Goal: Information Seeking & Learning: Learn about a topic

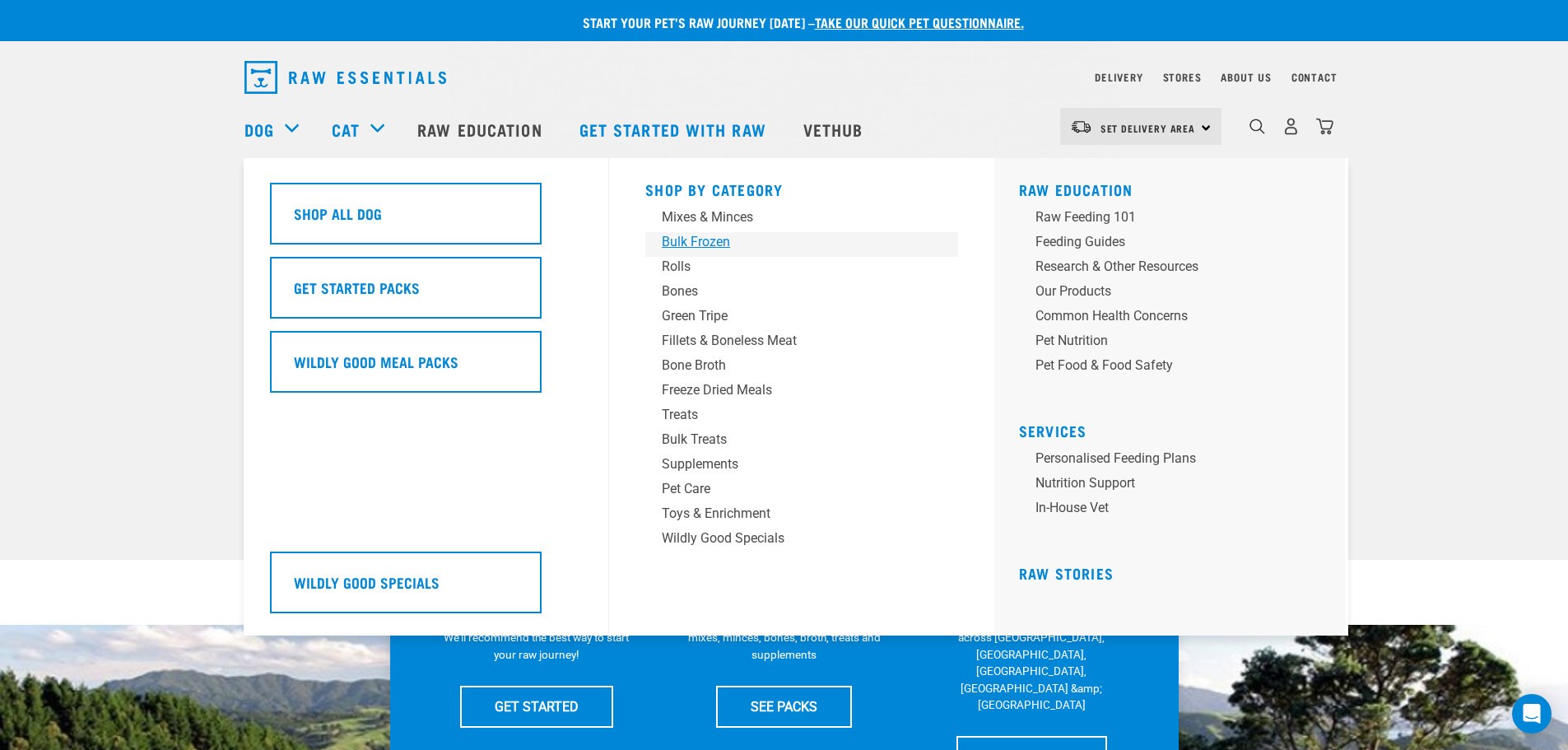
click at [713, 247] on div "Bulk Frozen" at bounding box center [790, 242] width 257 height 20
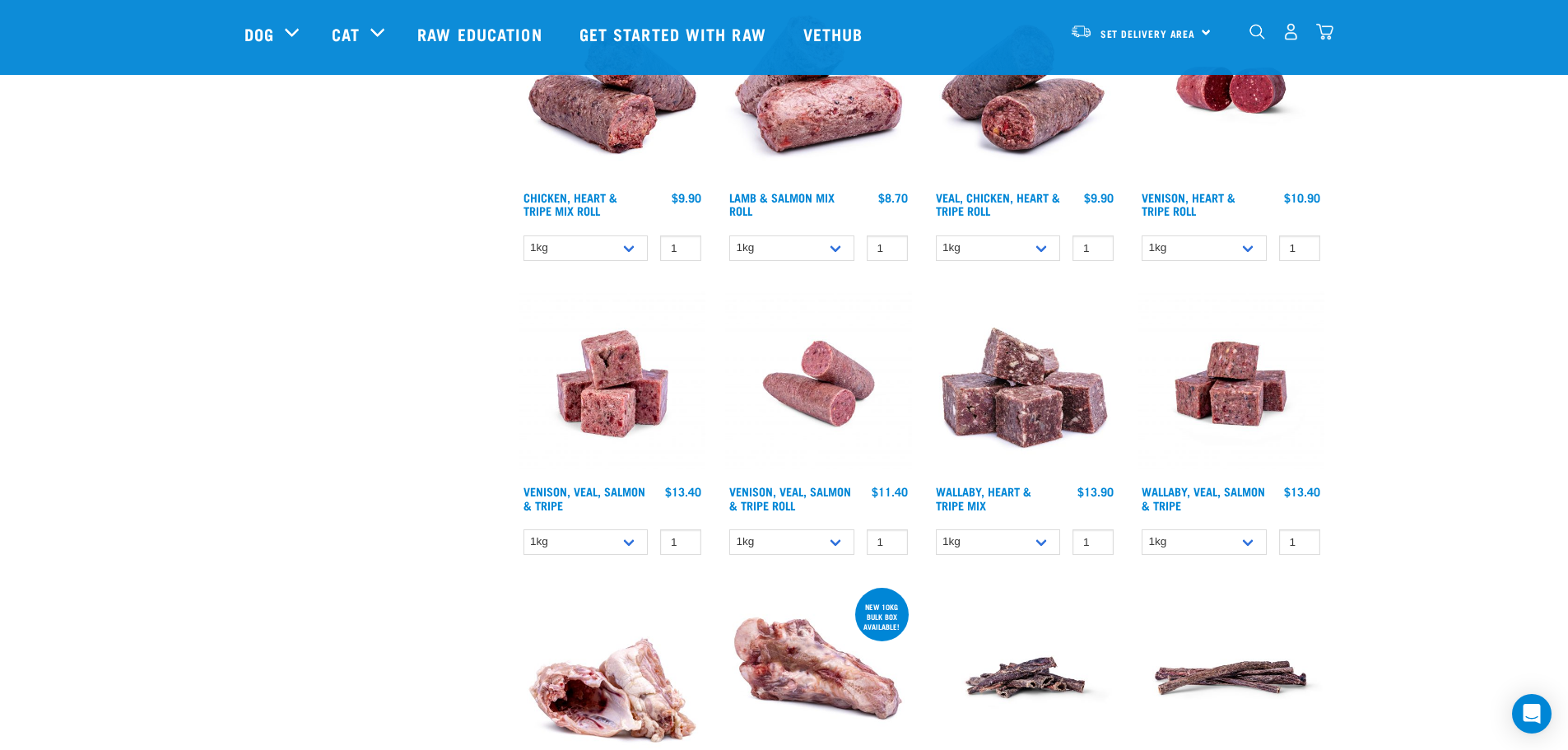
scroll to position [988, 0]
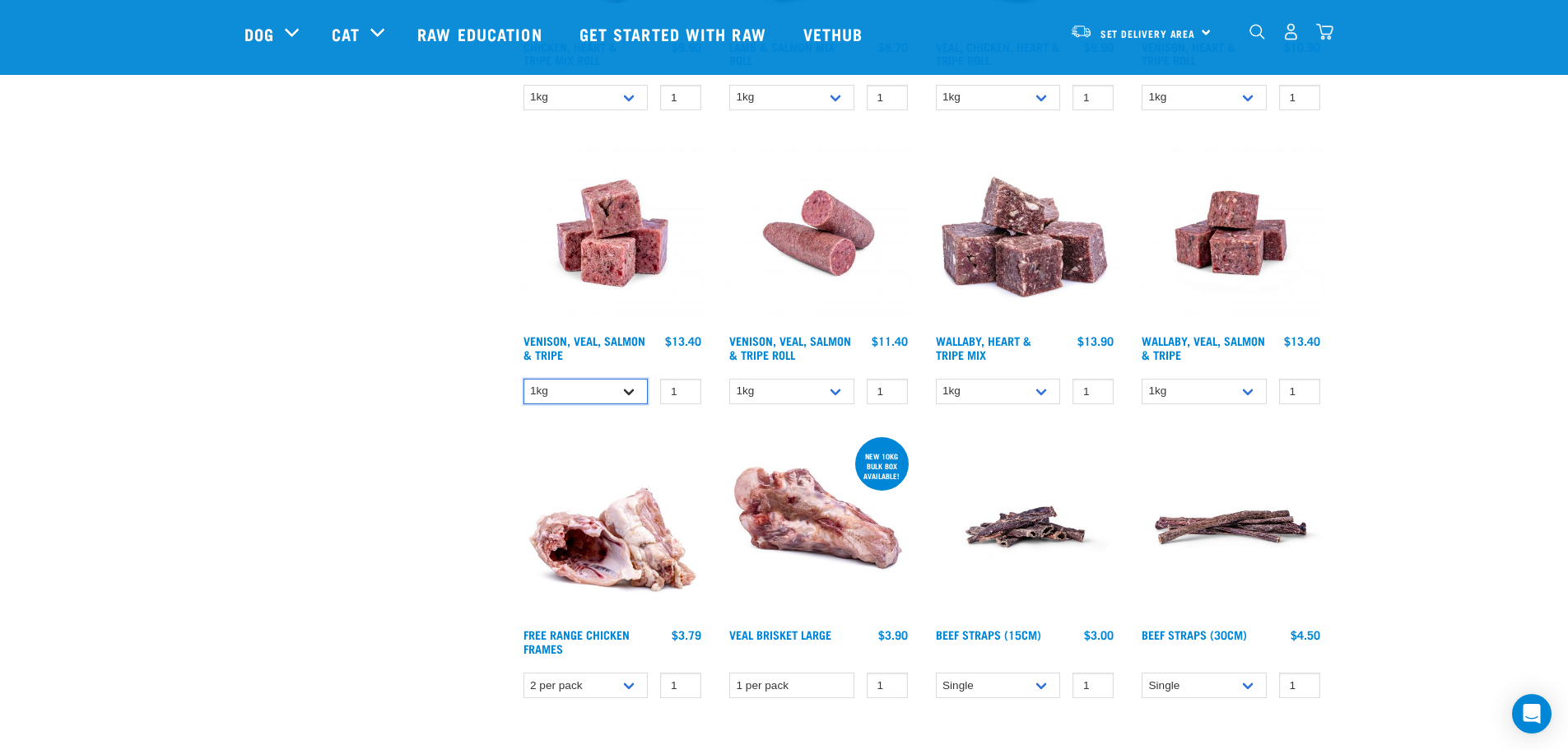
click at [625, 391] on select "1kg 3kg Bulk (18kg)" at bounding box center [586, 391] width 125 height 26
select select "327935"
click at [524, 378] on select "1kg 3kg Bulk (18kg)" at bounding box center [586, 391] width 125 height 26
click at [604, 346] on link "Venison, Veal, Salmon & Tripe" at bounding box center [584, 348] width 122 height 19
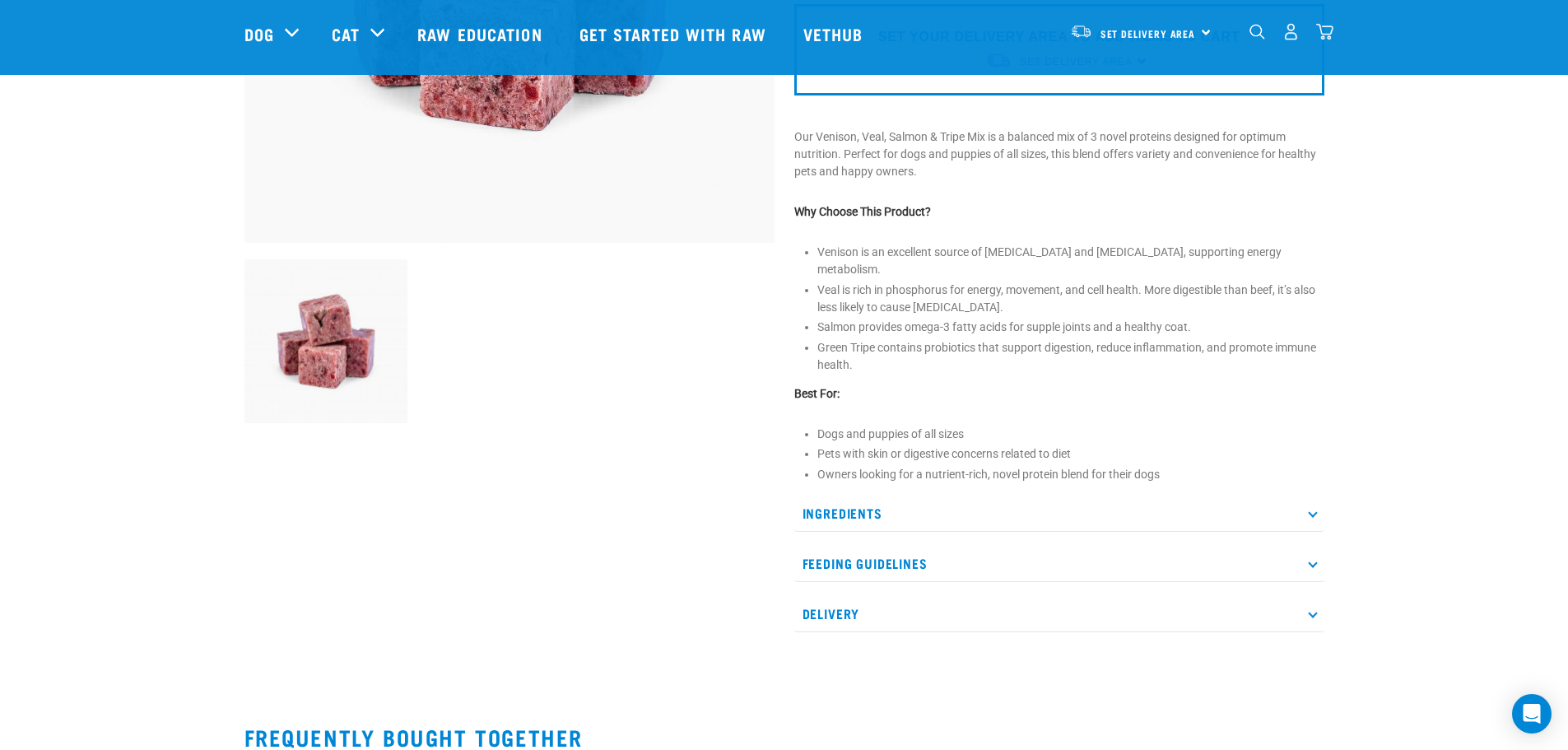
scroll to position [412, 0]
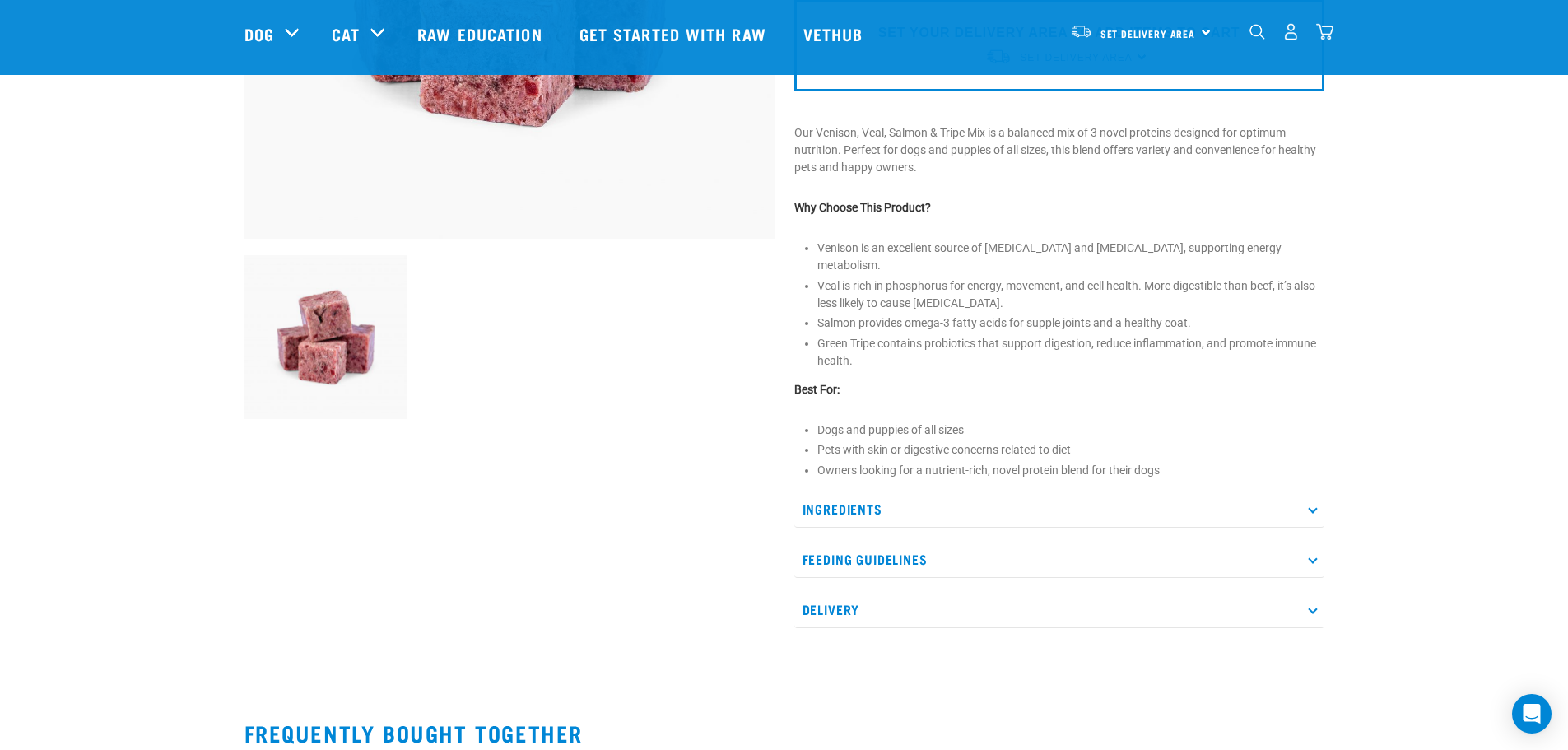
click at [1316, 497] on p "Ingredients" at bounding box center [1059, 509] width 530 height 37
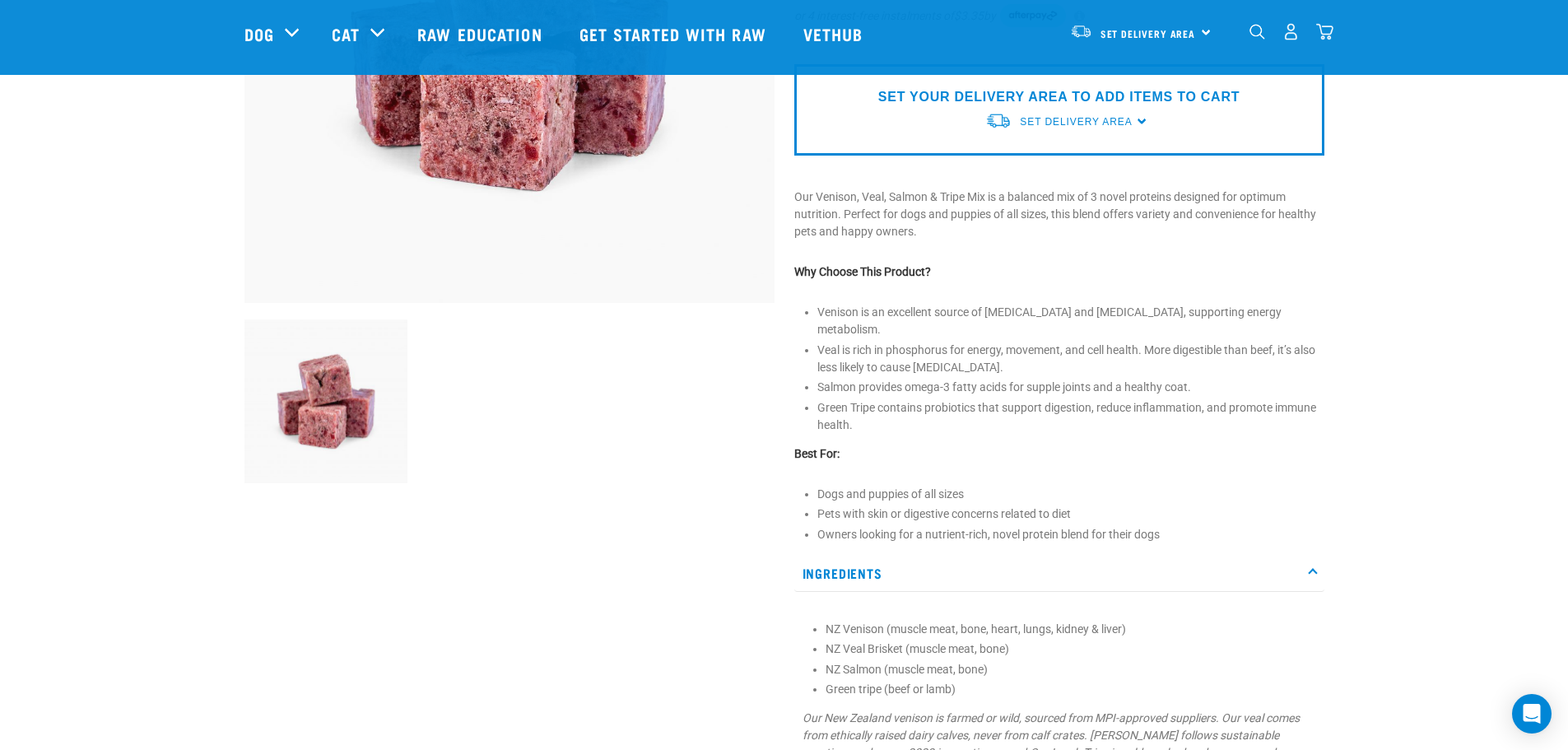
scroll to position [0, 0]
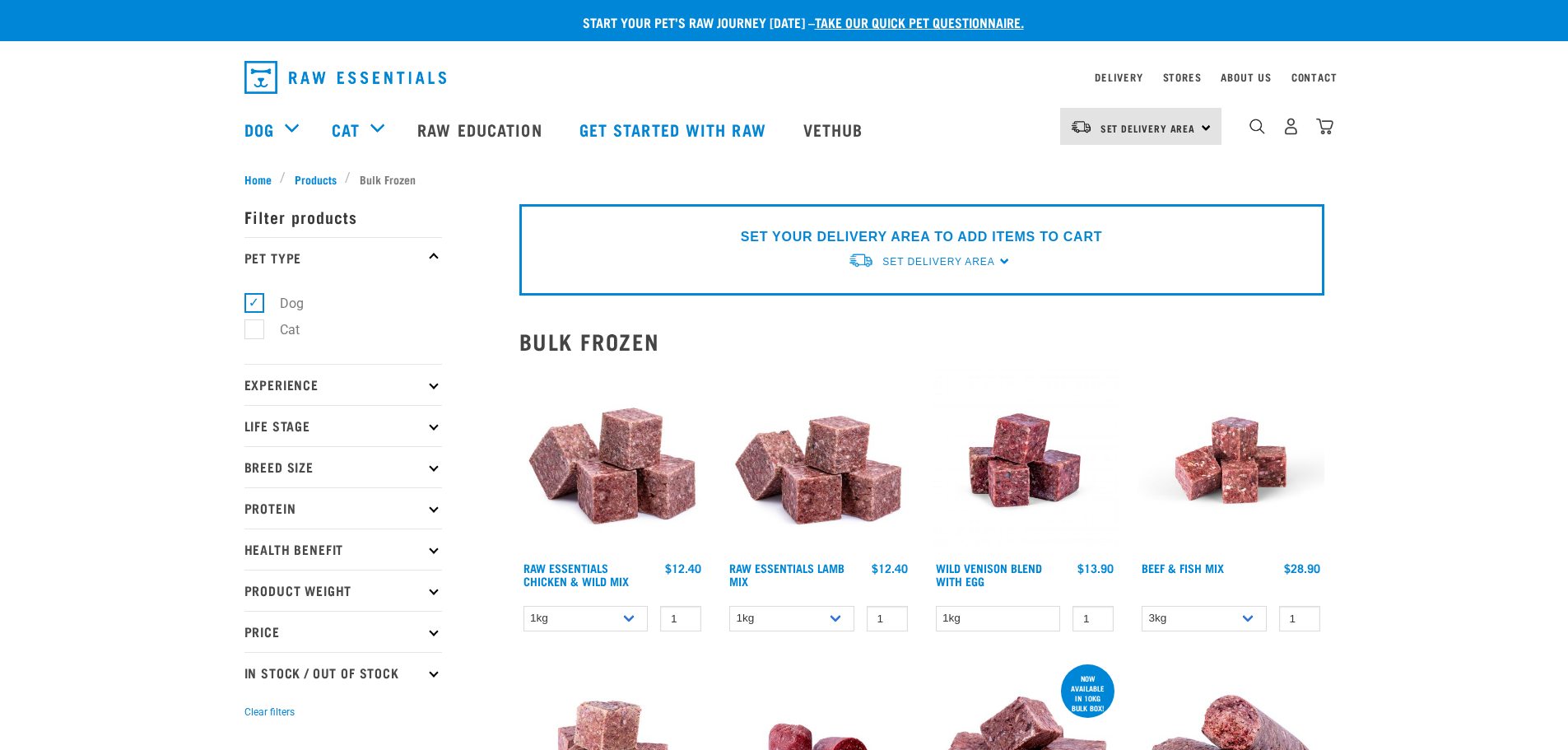
select select "327935"
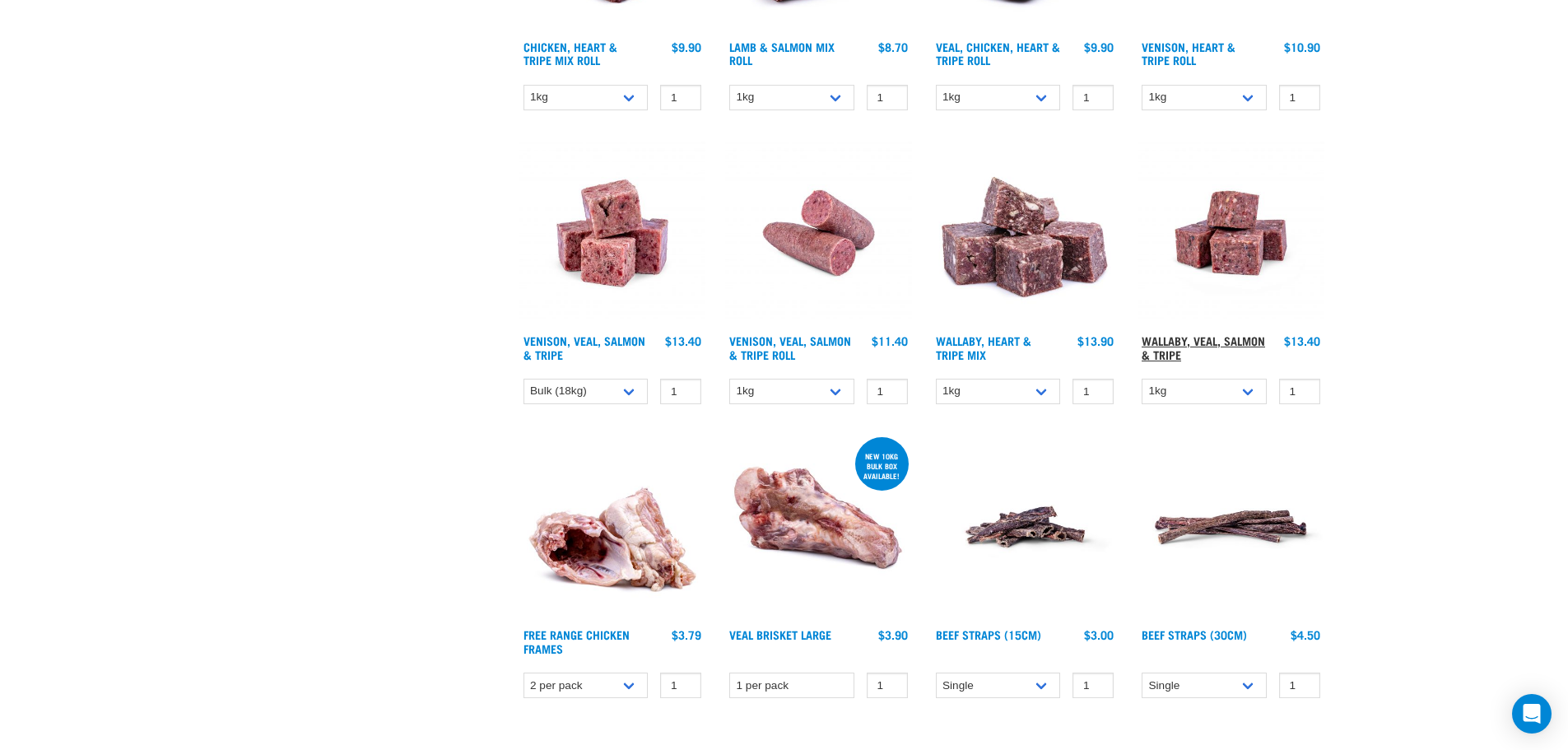
click at [1239, 340] on link "Wallaby, Veal, Salmon & Tripe" at bounding box center [1203, 348] width 123 height 19
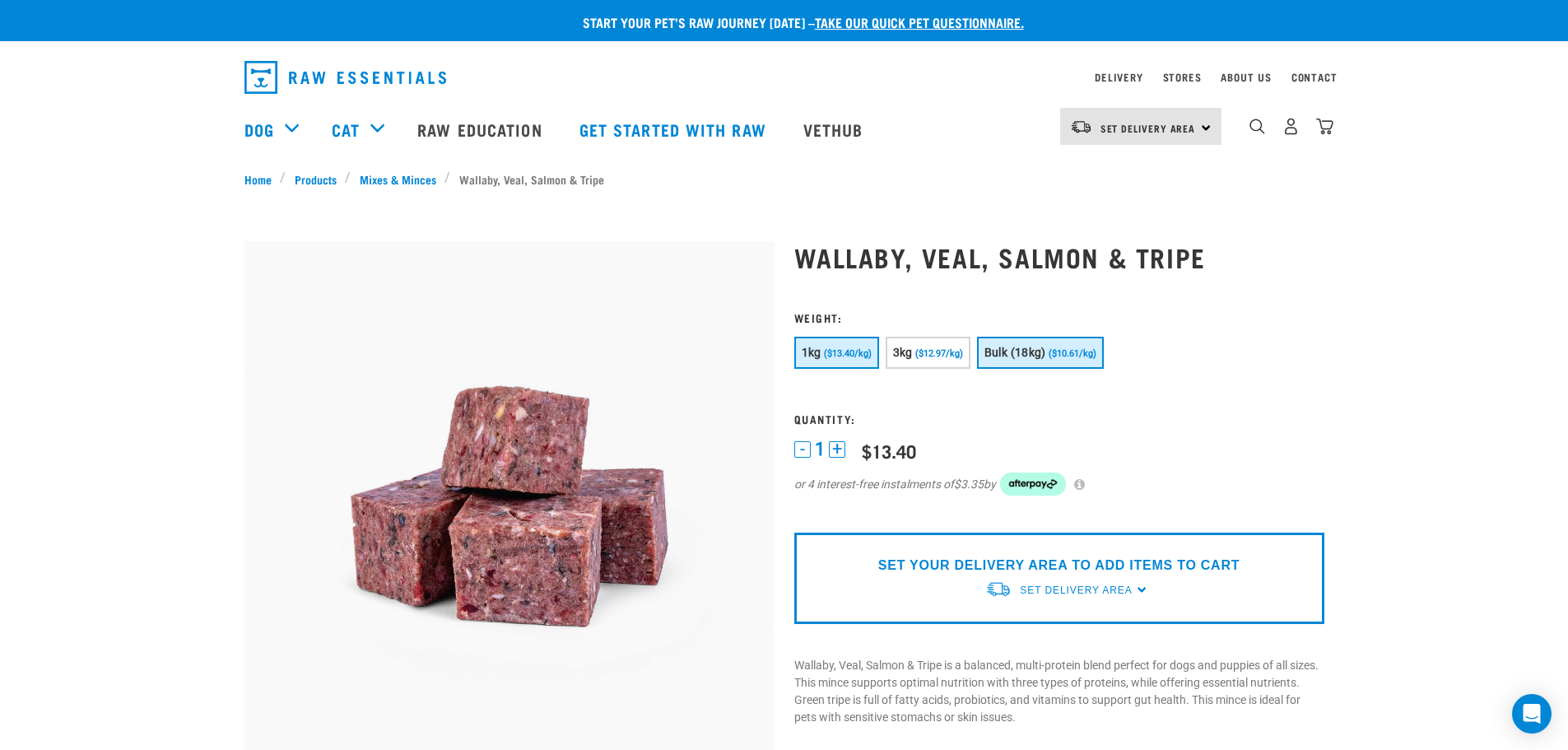
click at [1032, 353] on span "Bulk (18kg)" at bounding box center [1015, 352] width 62 height 13
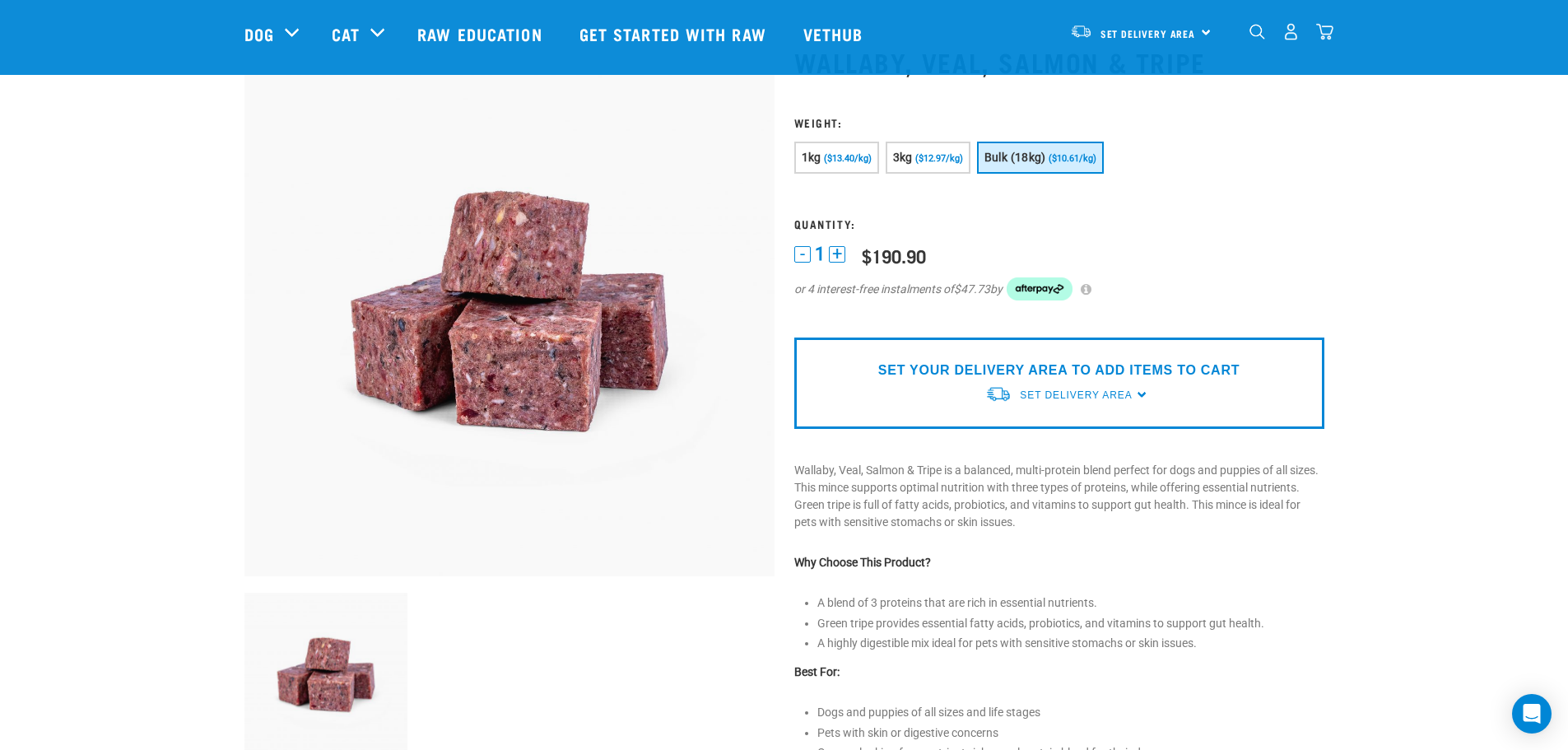
scroll to position [412, 0]
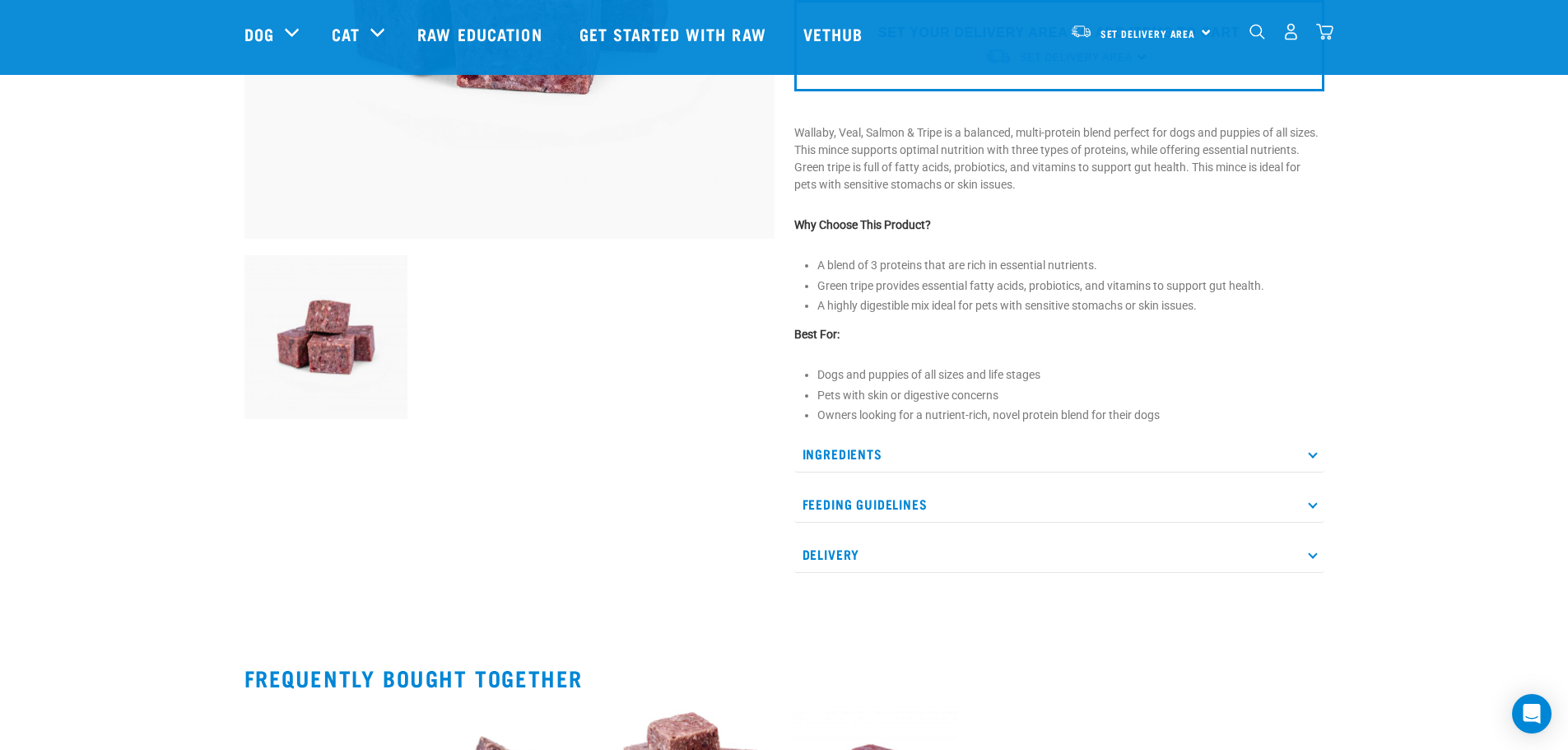
click at [1313, 448] on p "Ingredients" at bounding box center [1059, 453] width 530 height 37
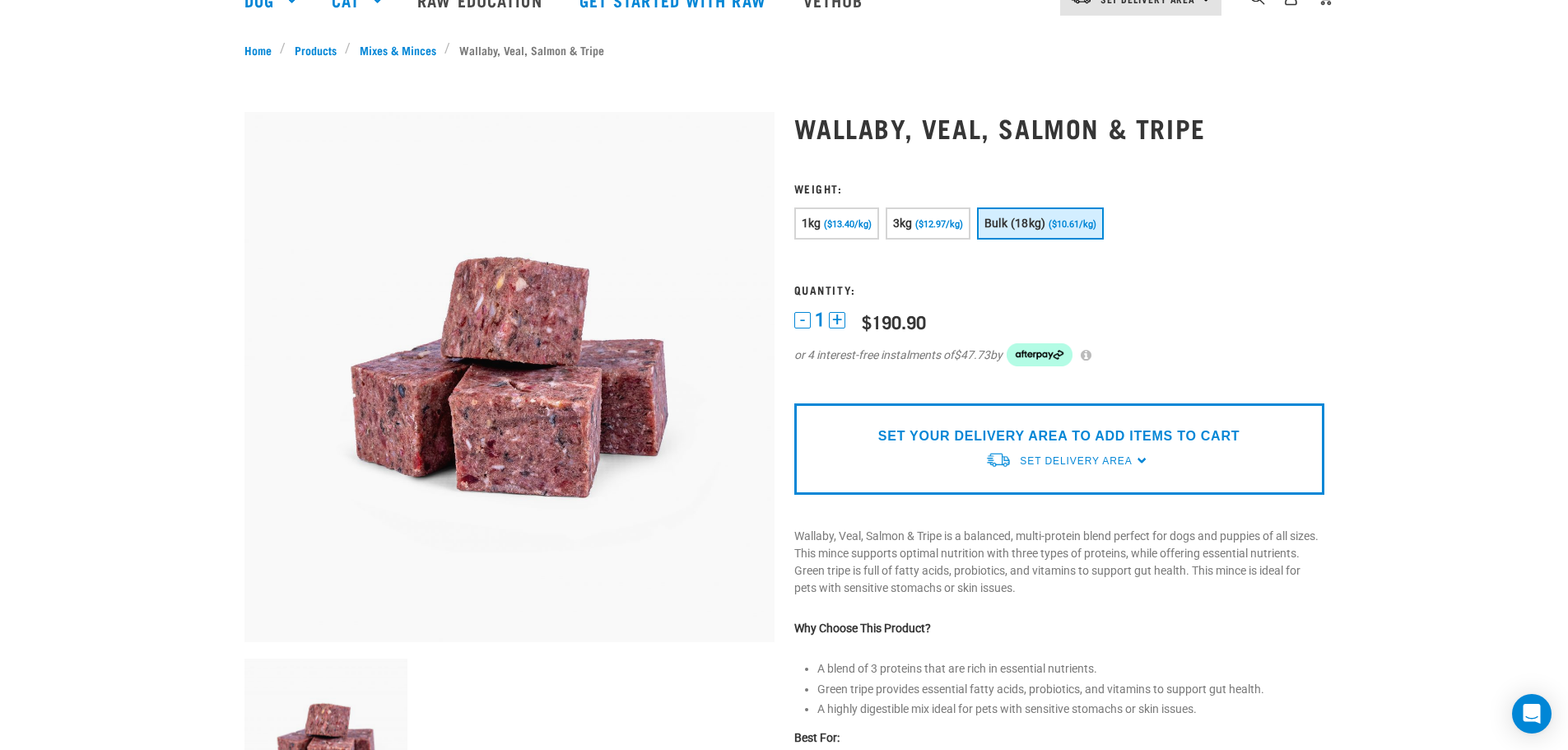
scroll to position [0, 0]
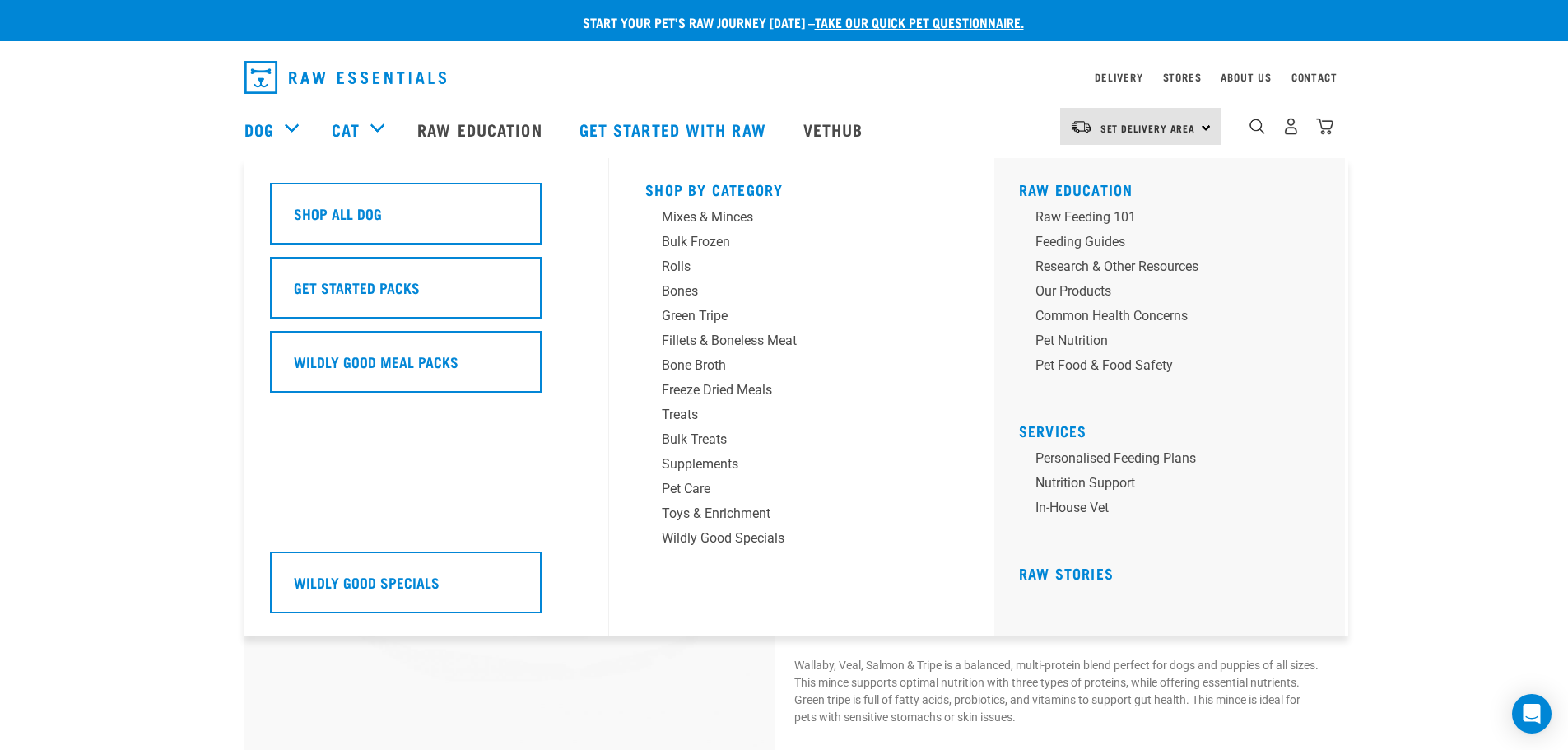
click at [278, 128] on div "Dog" at bounding box center [280, 129] width 71 height 65
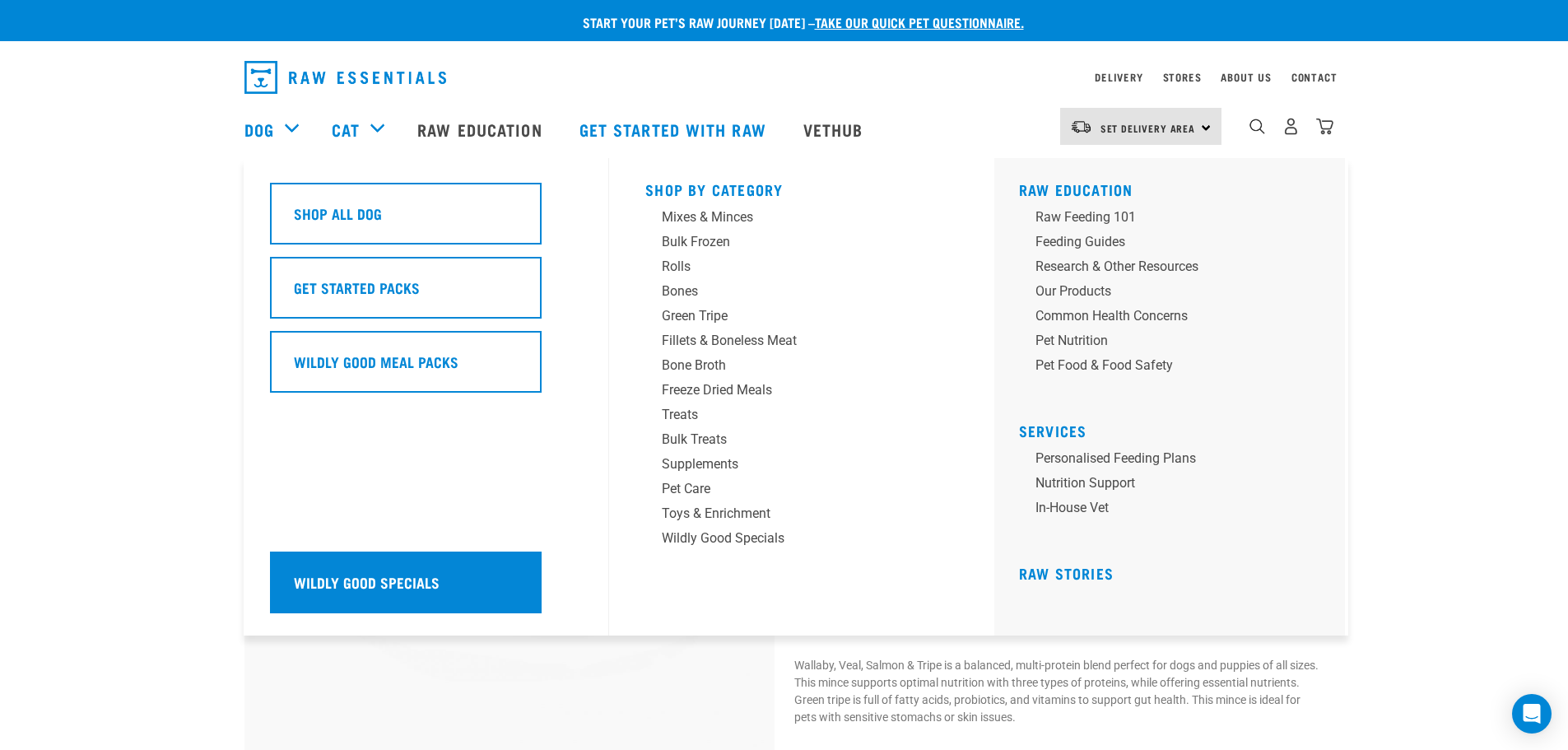
click at [391, 591] on h5 "Wildly Good Specials" at bounding box center [366, 582] width 145 height 21
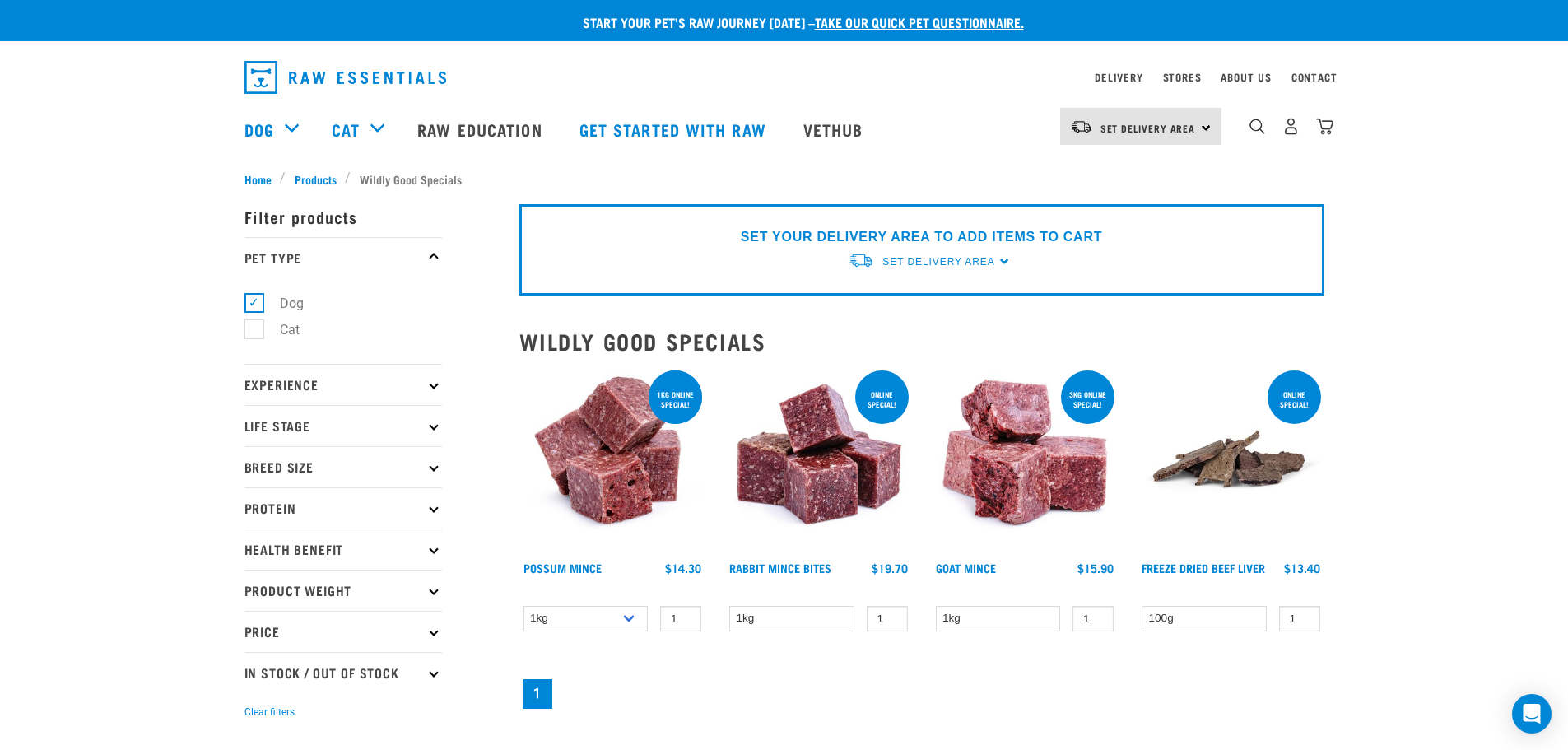
click at [333, 76] on img "dropdown navigation" at bounding box center [346, 77] width 202 height 33
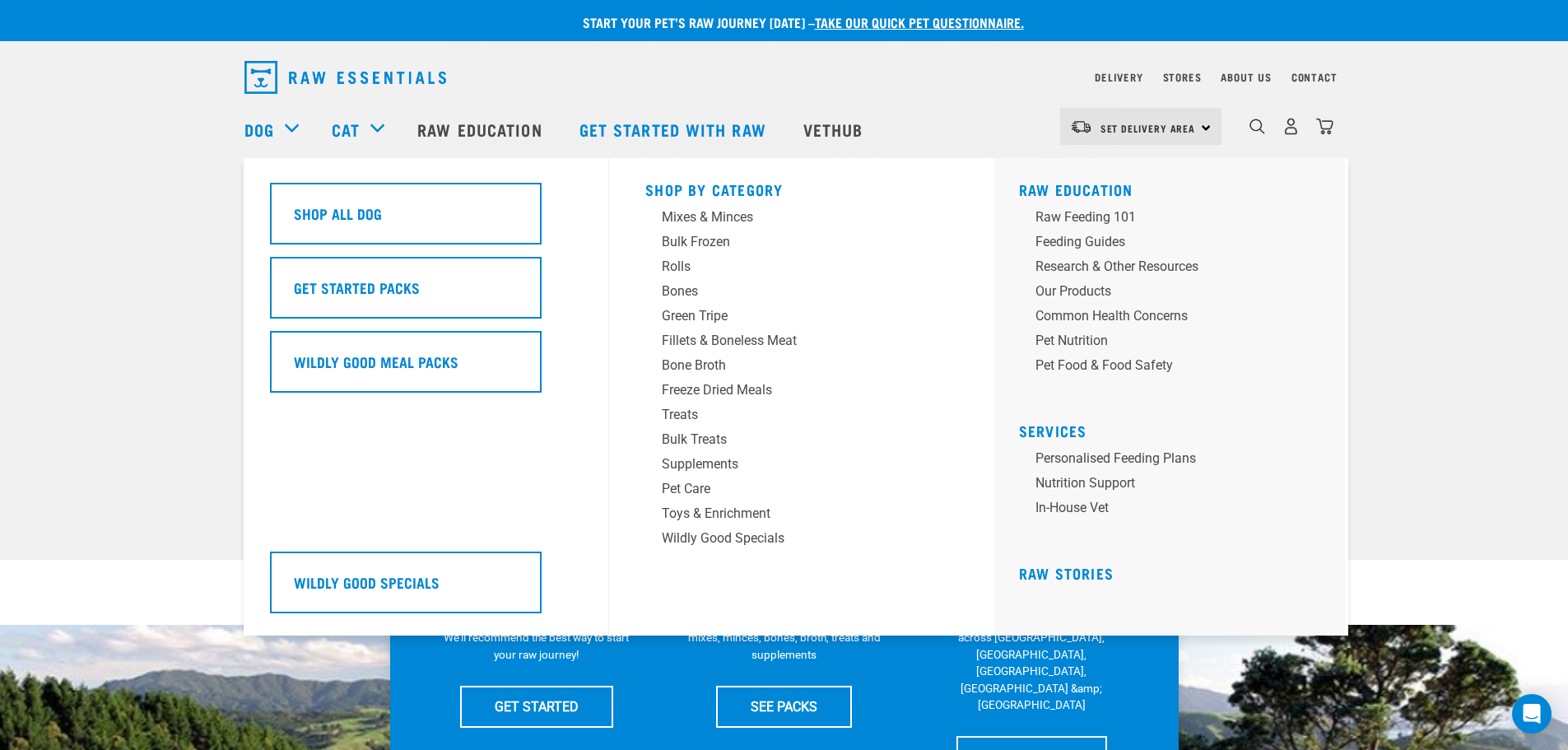
click at [279, 128] on div "Dog" at bounding box center [280, 129] width 71 height 65
click at [735, 215] on div "Mixes & Minces" at bounding box center [790, 218] width 257 height 20
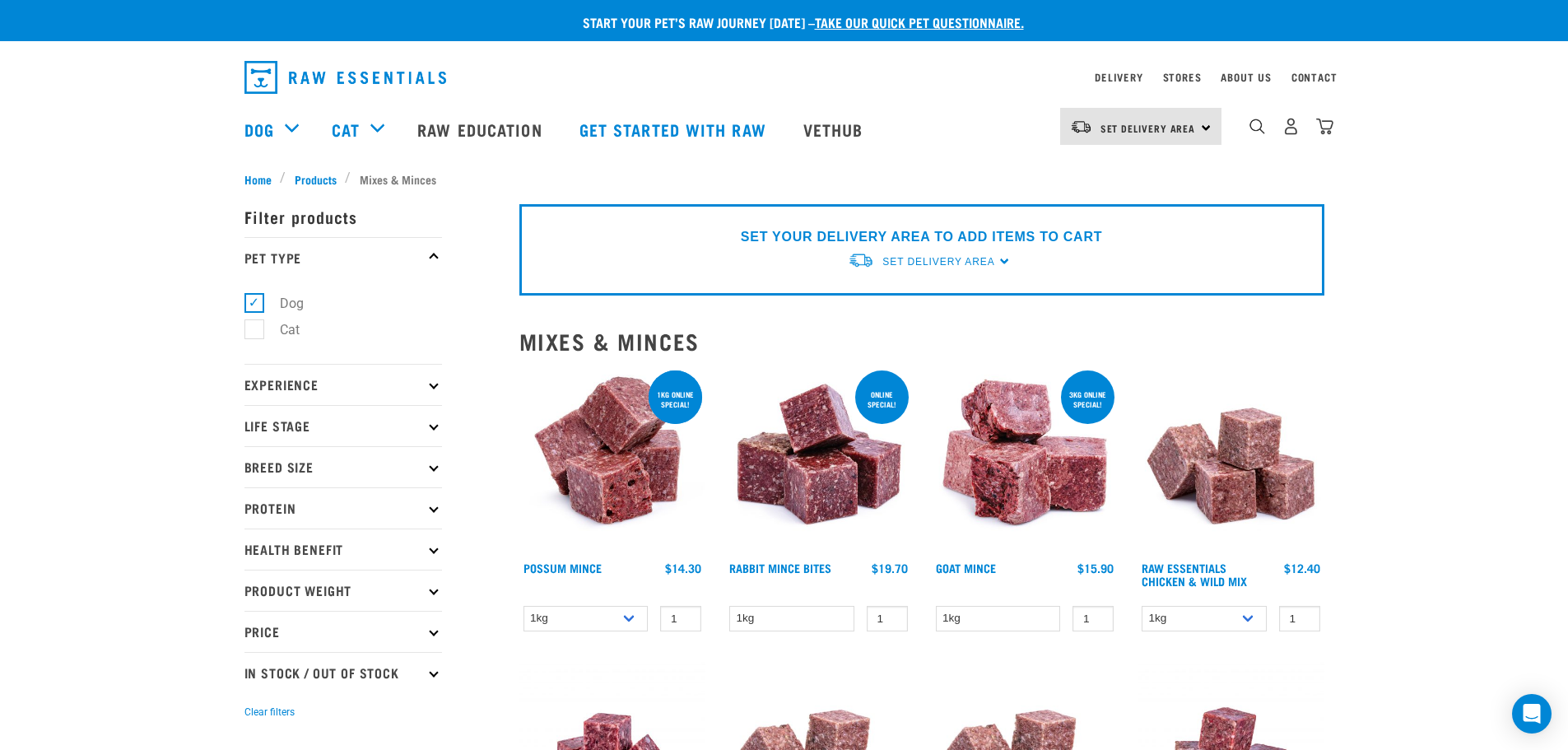
click at [342, 77] on img "dropdown navigation" at bounding box center [346, 77] width 202 height 33
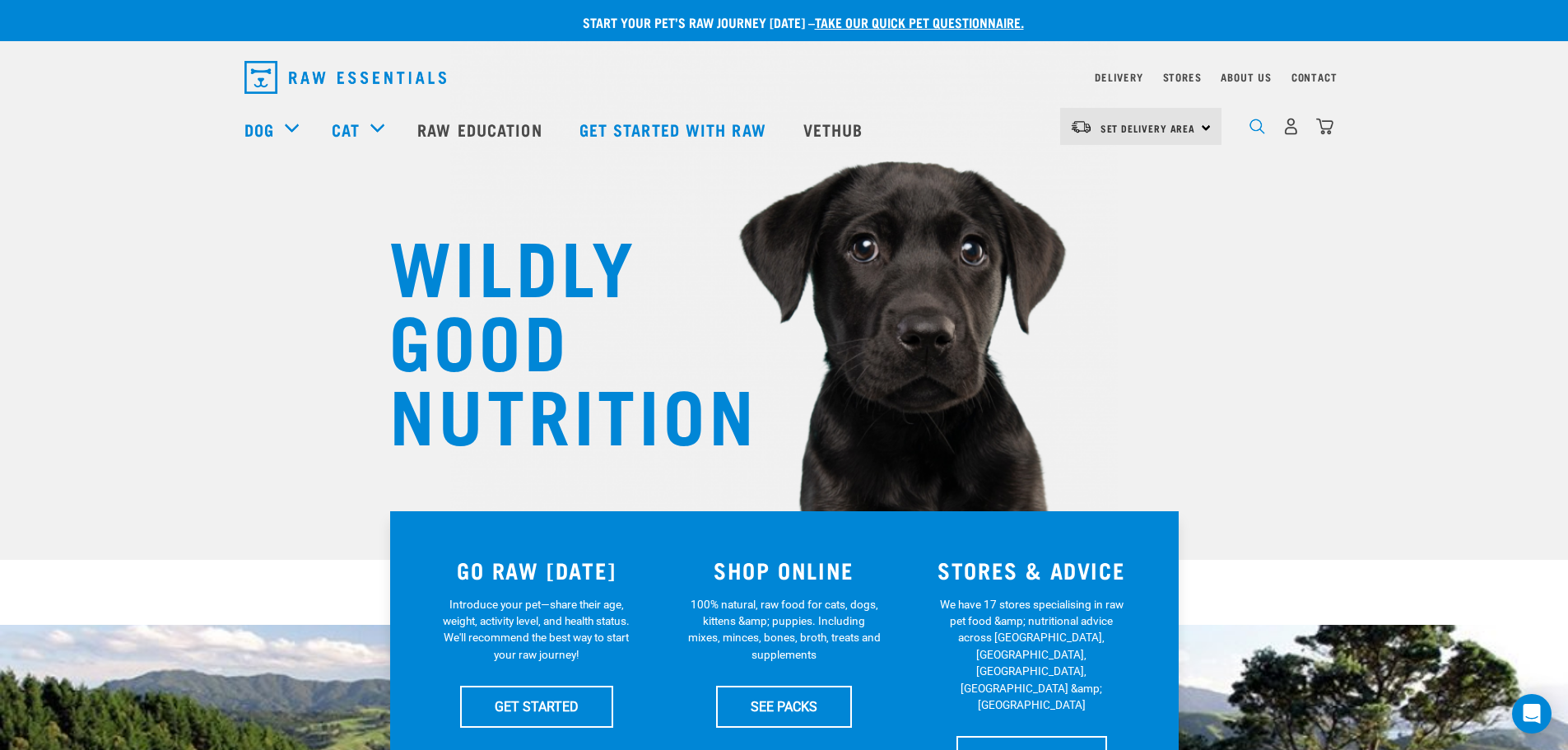
click at [1252, 130] on img "dropdown navigation" at bounding box center [1257, 126] width 15 height 15
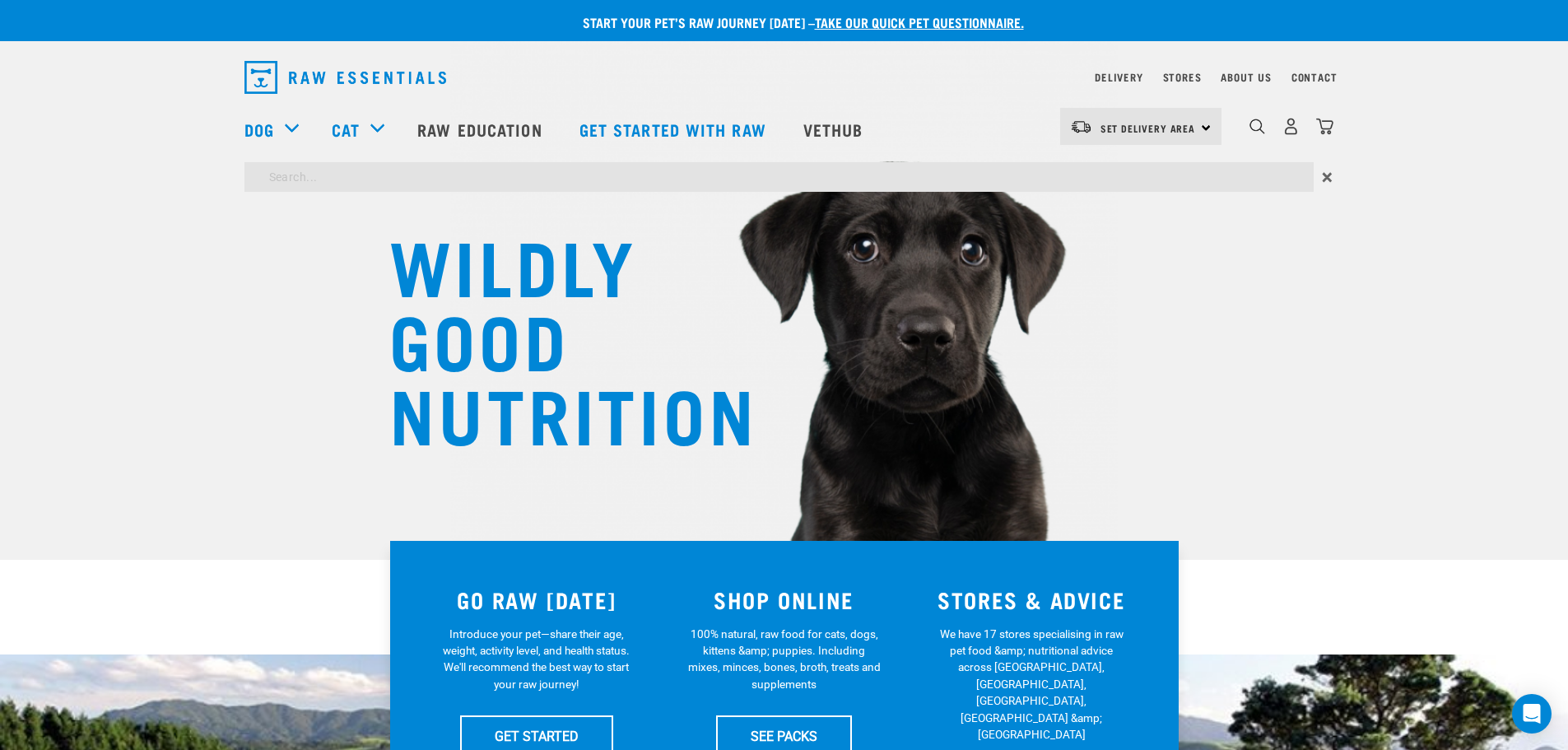
click at [376, 179] on input "search" at bounding box center [779, 176] width 1069 height 30
type input "organs"
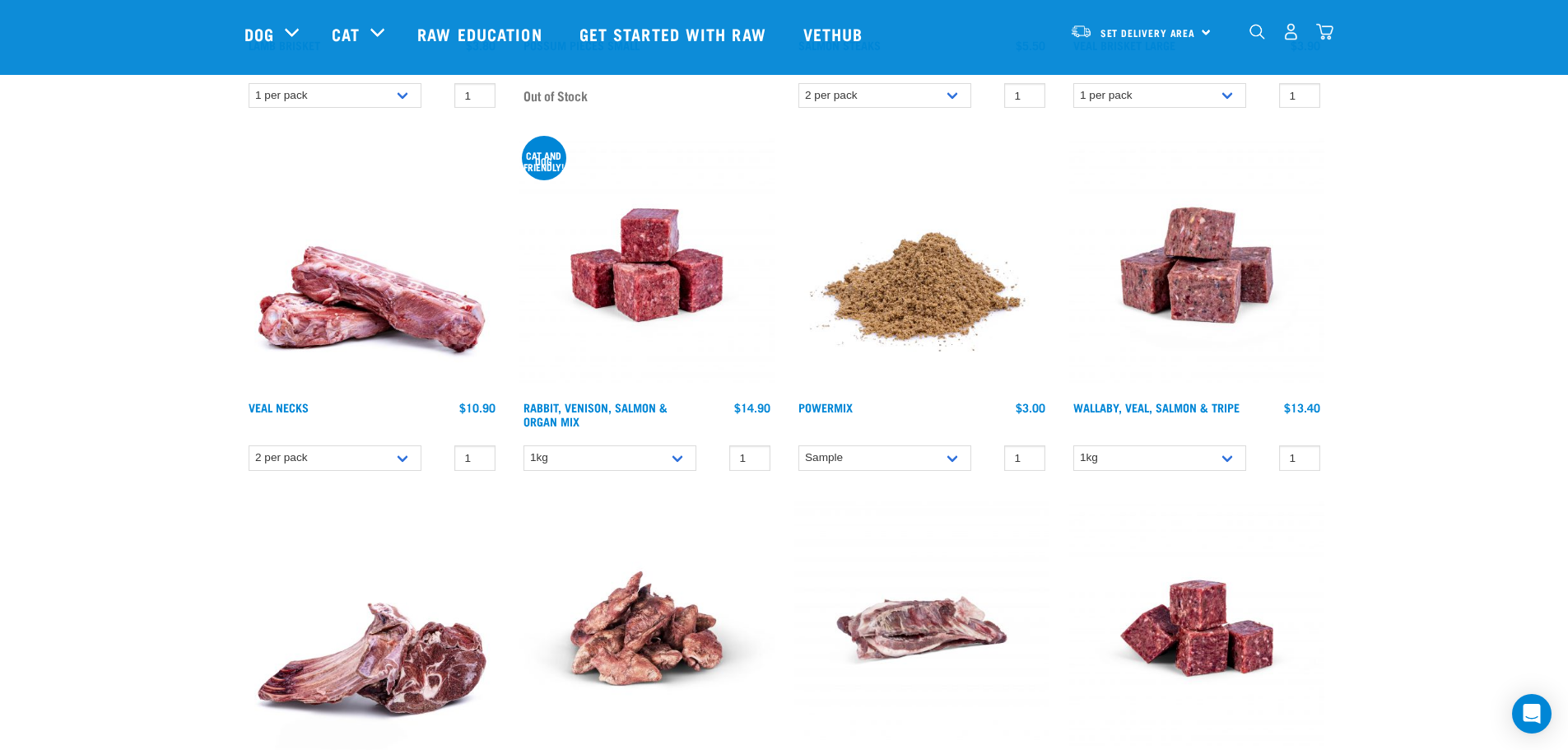
scroll to position [1565, 0]
click at [626, 457] on select "1kg" at bounding box center [610, 457] width 173 height 26
click at [615, 404] on link "Rabbit, Venison, Salmon & Organ Mix" at bounding box center [596, 413] width 144 height 19
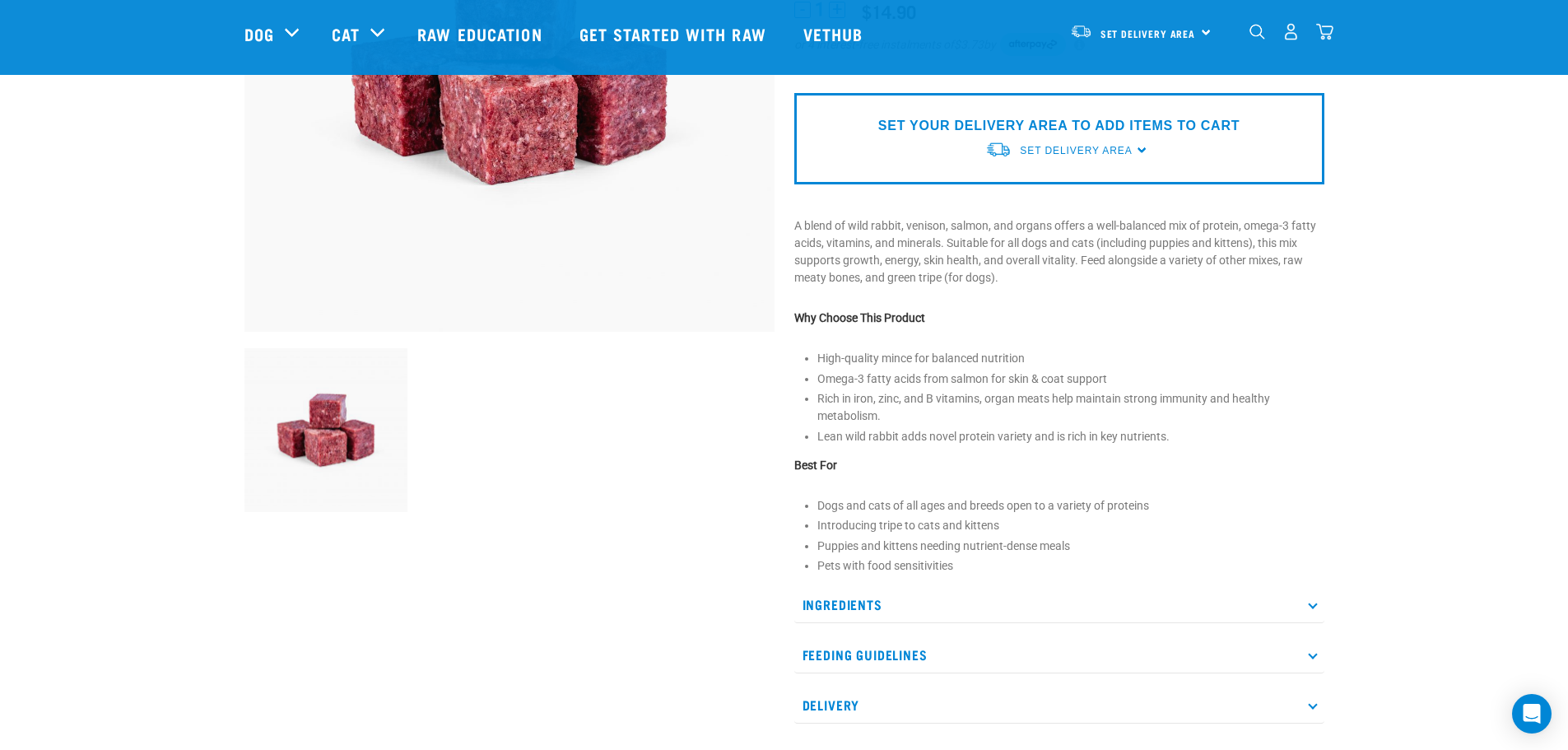
scroll to position [412, 0]
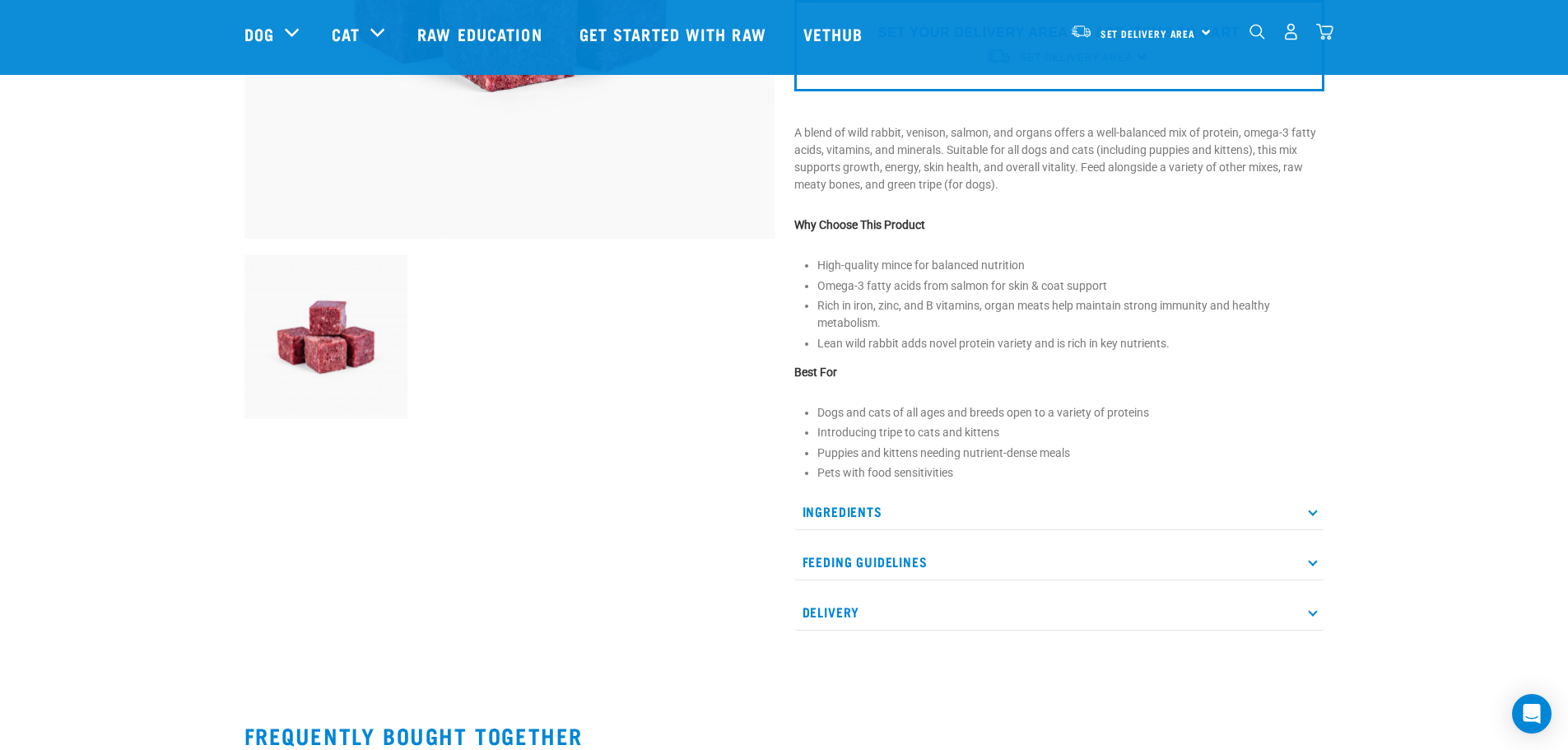
click at [1314, 518] on p "Ingredients" at bounding box center [1059, 511] width 530 height 37
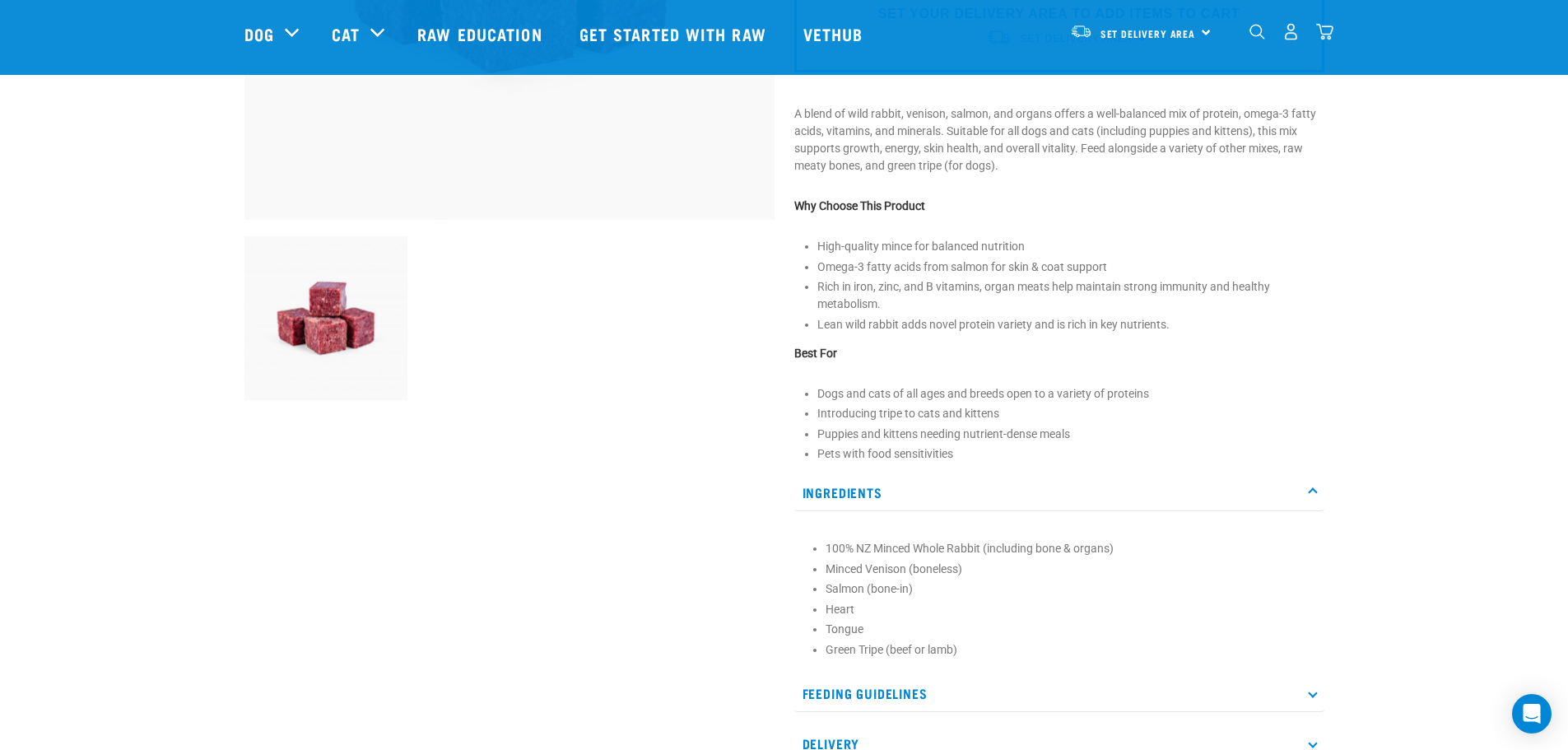
scroll to position [165, 0]
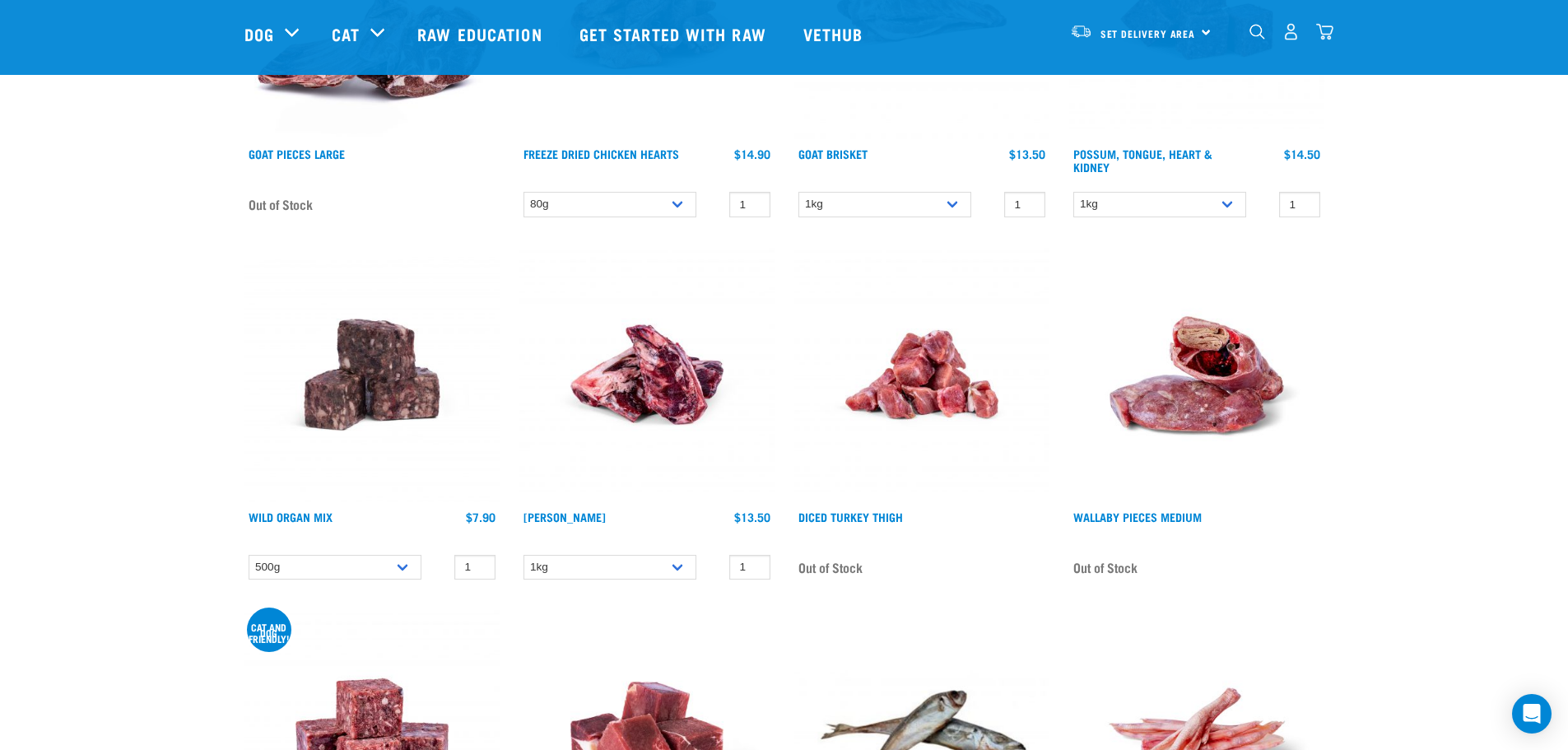
scroll to position [2187, 0]
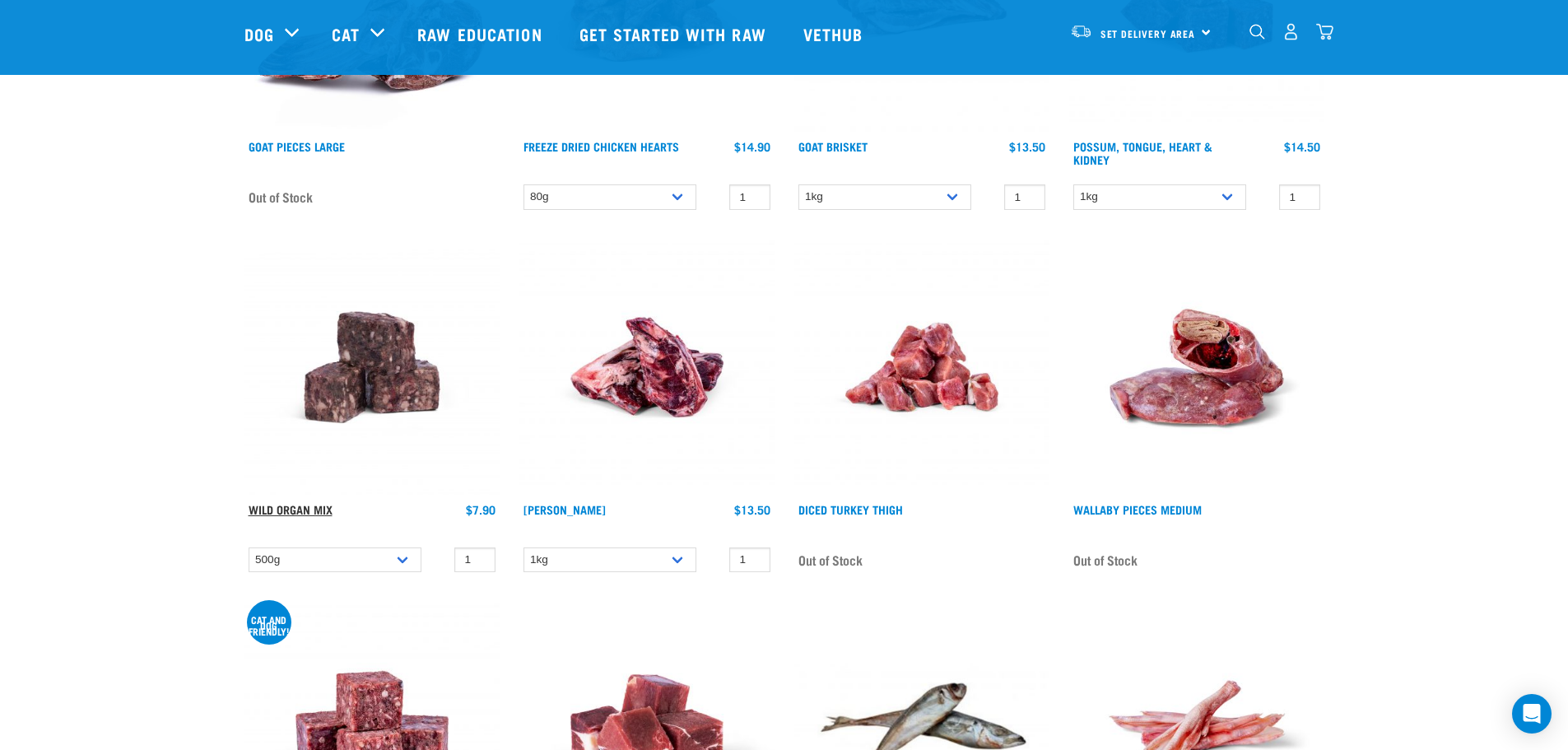
drag, startPoint x: 278, startPoint y: 509, endPoint x: 310, endPoint y: 514, distance: 32.4
click at [278, 509] on link "Wild Organ Mix" at bounding box center [290, 509] width 84 height 6
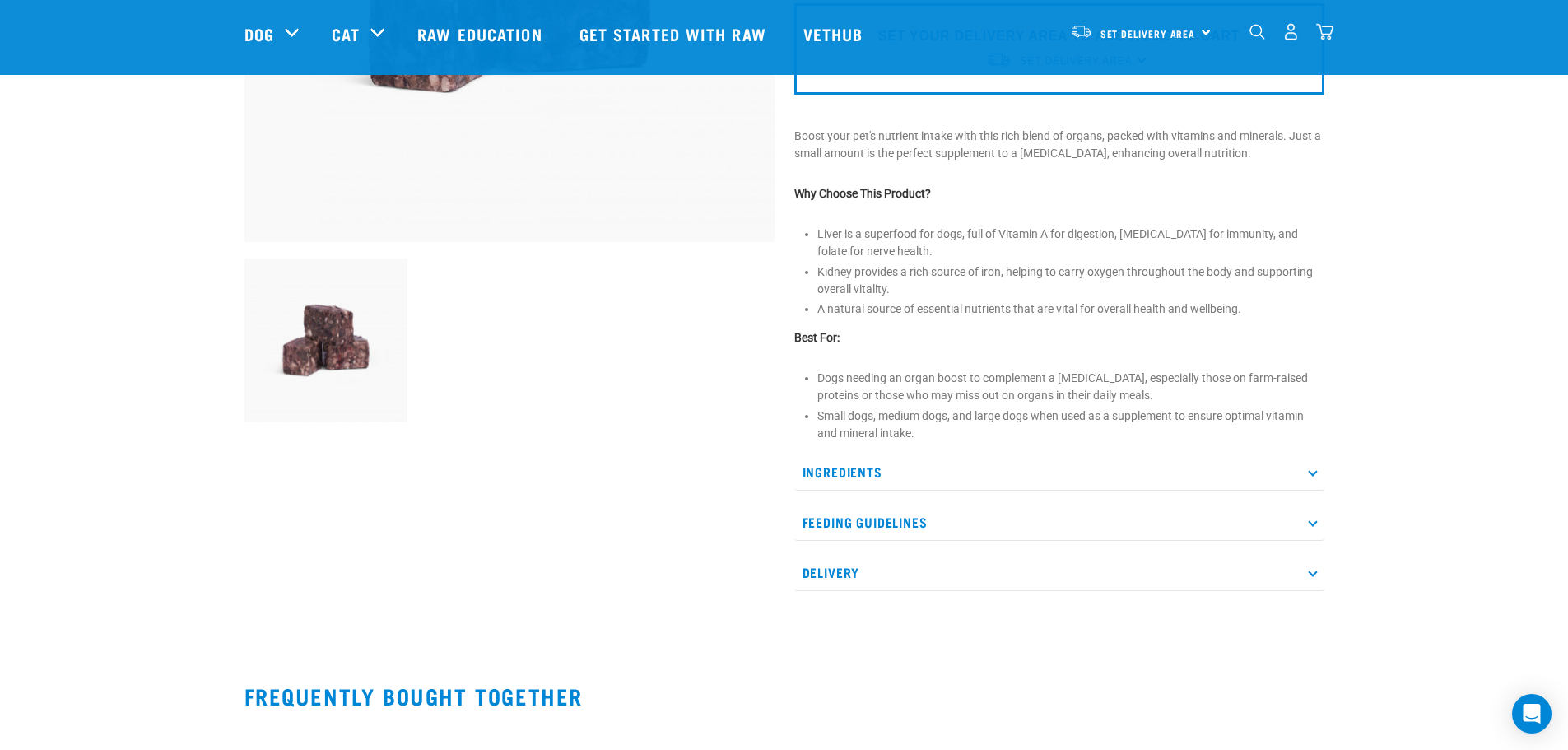
scroll to position [412, 0]
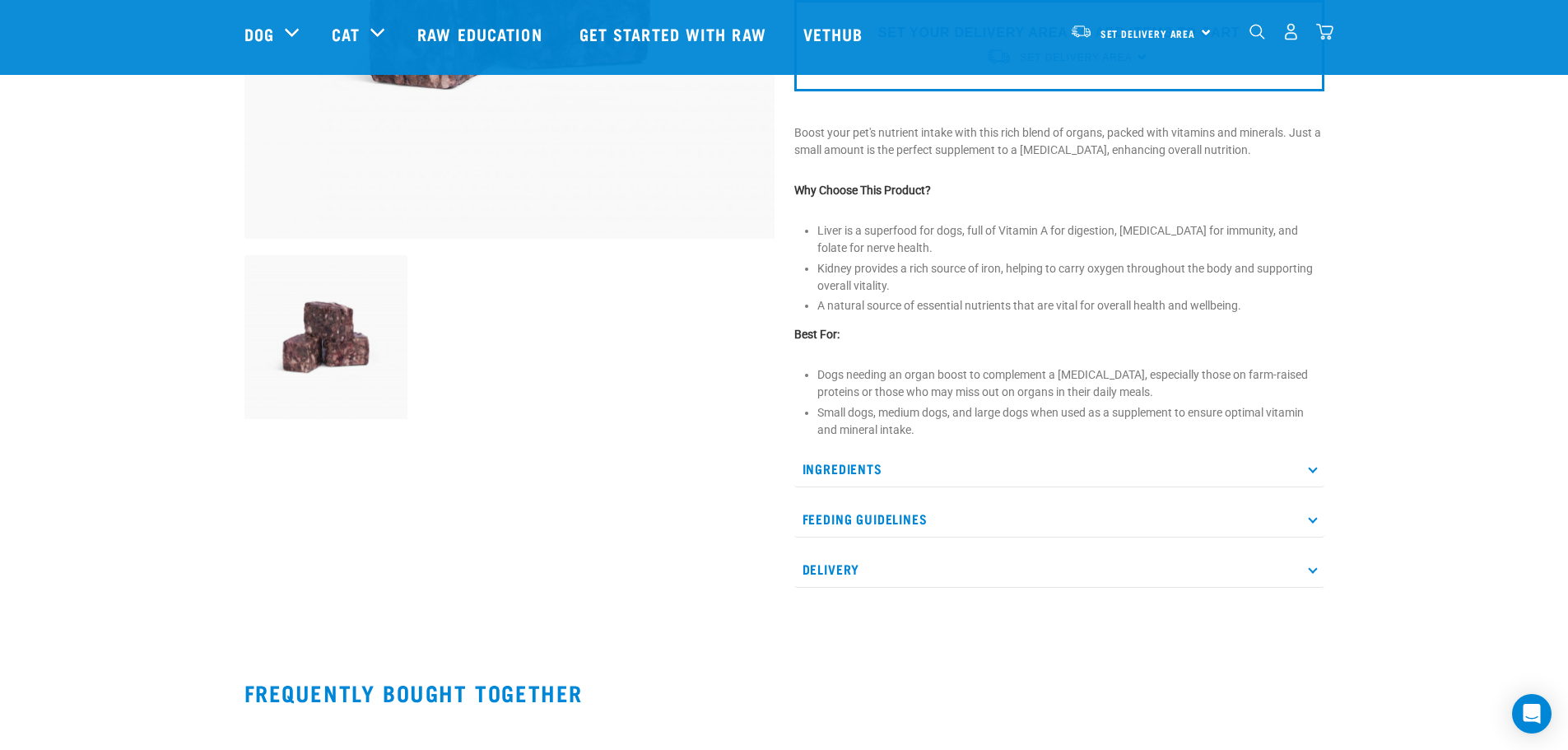
click at [1314, 469] on icon at bounding box center [1312, 467] width 9 height 9
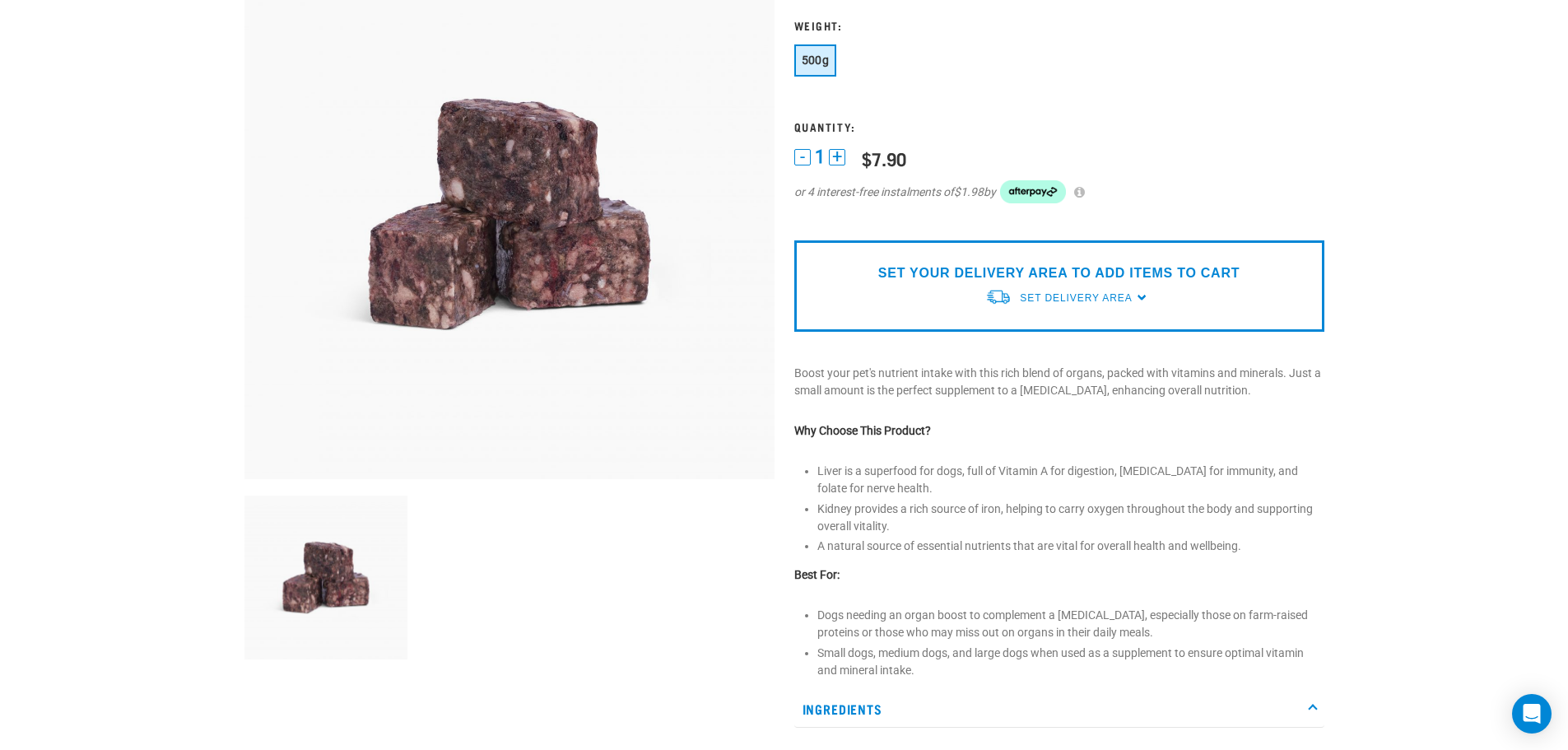
scroll to position [0, 0]
